Goal: Find specific page/section

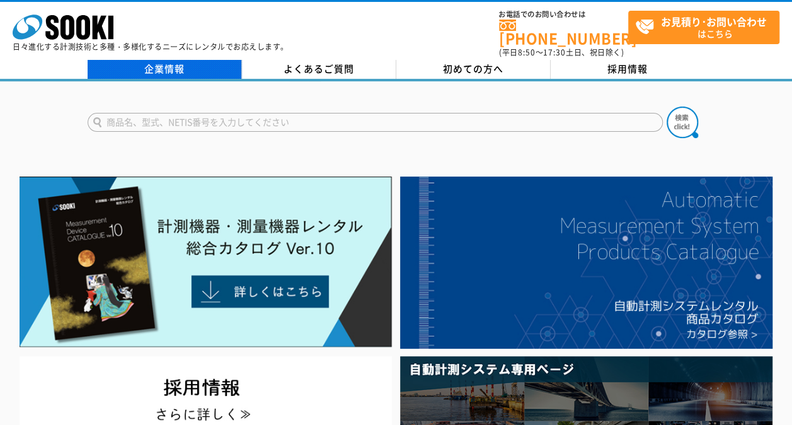
click at [208, 60] on link "企業情報" at bounding box center [165, 69] width 154 height 19
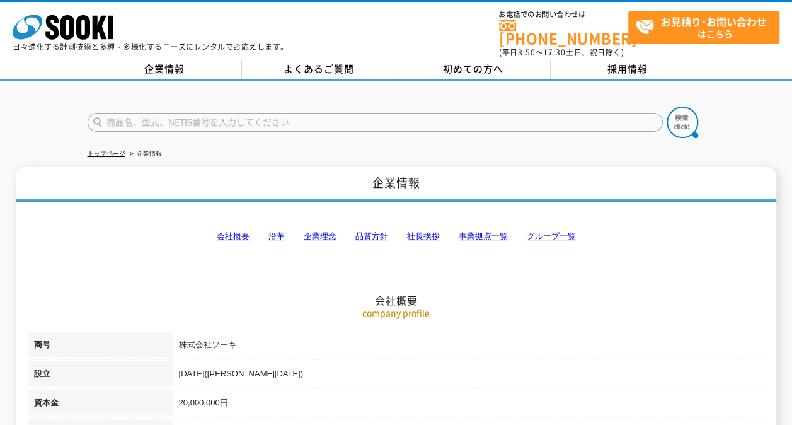
click at [478, 231] on link "事業拠点一覧" at bounding box center [483, 235] width 49 height 9
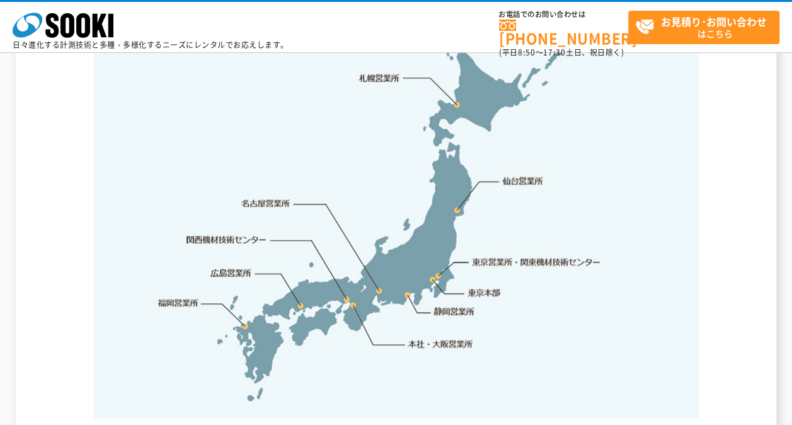
scroll to position [2657, 0]
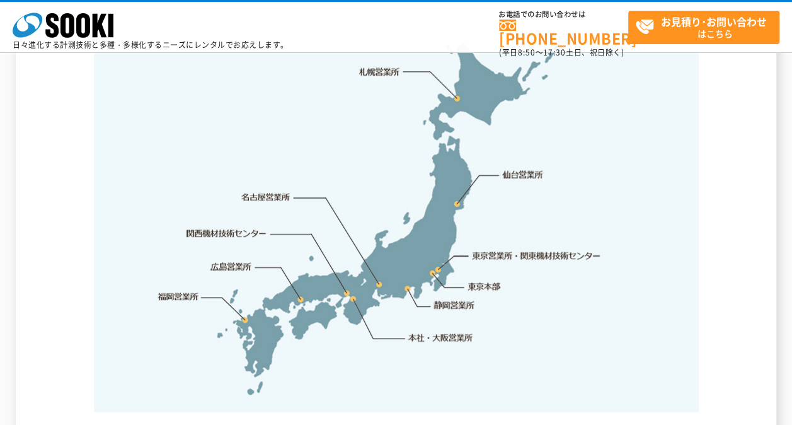
click at [492, 280] on link "東京本部" at bounding box center [484, 286] width 33 height 13
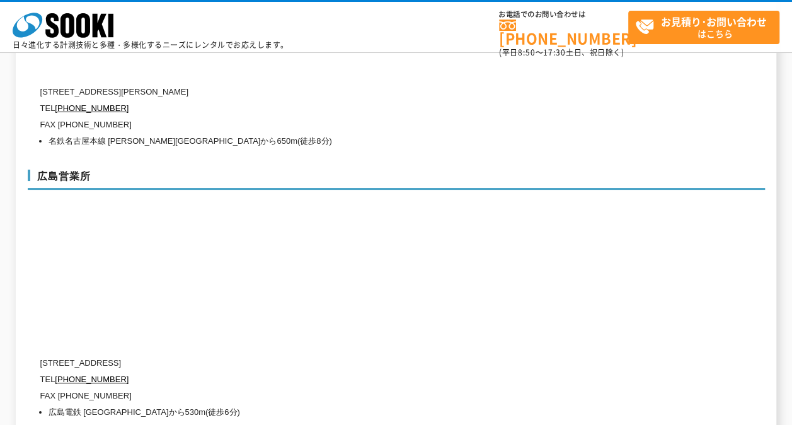
scroll to position [4592, 0]
